Goal: Task Accomplishment & Management: Use online tool/utility

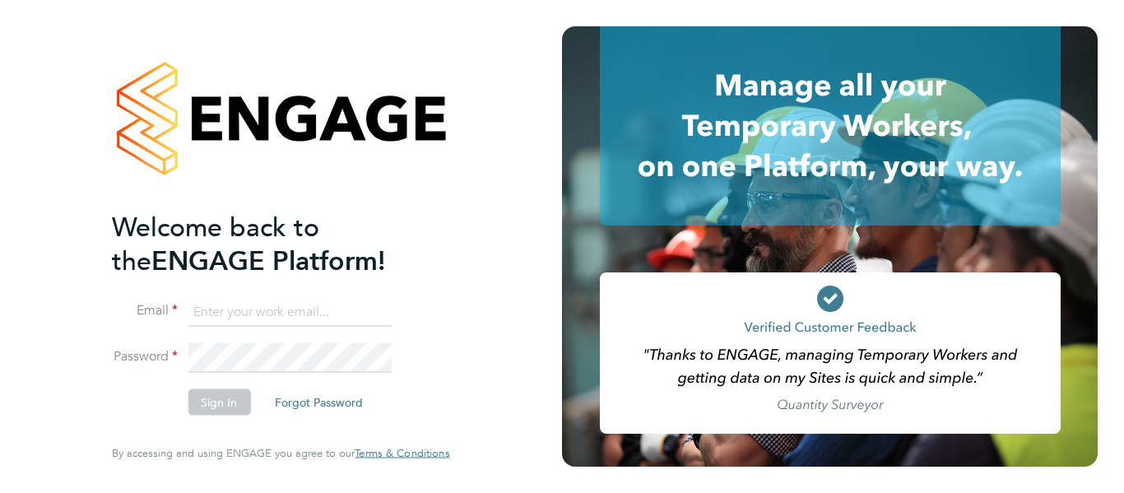
type input "hightechconsultinguk@gmail.com"
click at [211, 398] on button "Sign In" at bounding box center [219, 402] width 63 height 26
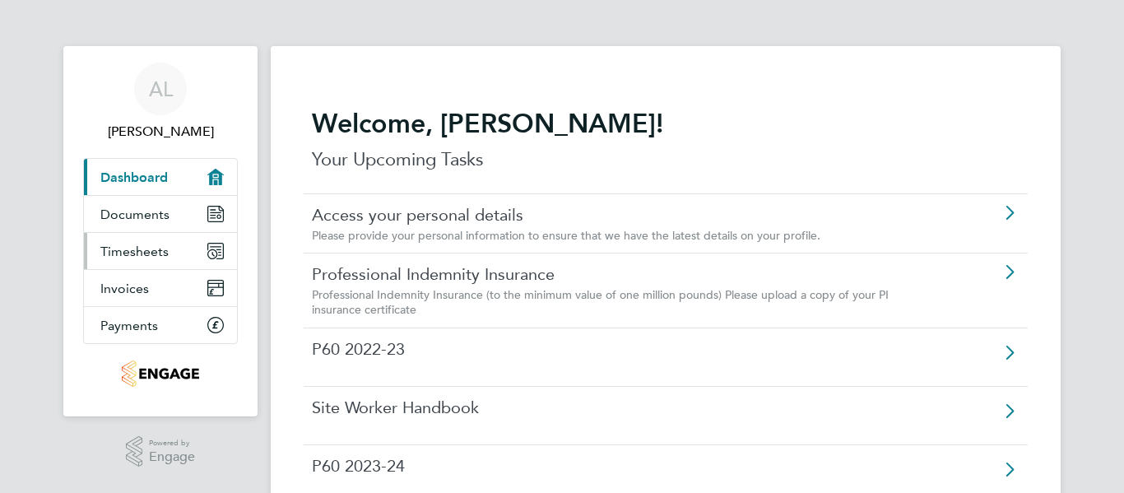
click at [140, 254] on span "Timesheets" at bounding box center [134, 252] width 68 height 16
